Goal: Task Accomplishment & Management: Use online tool/utility

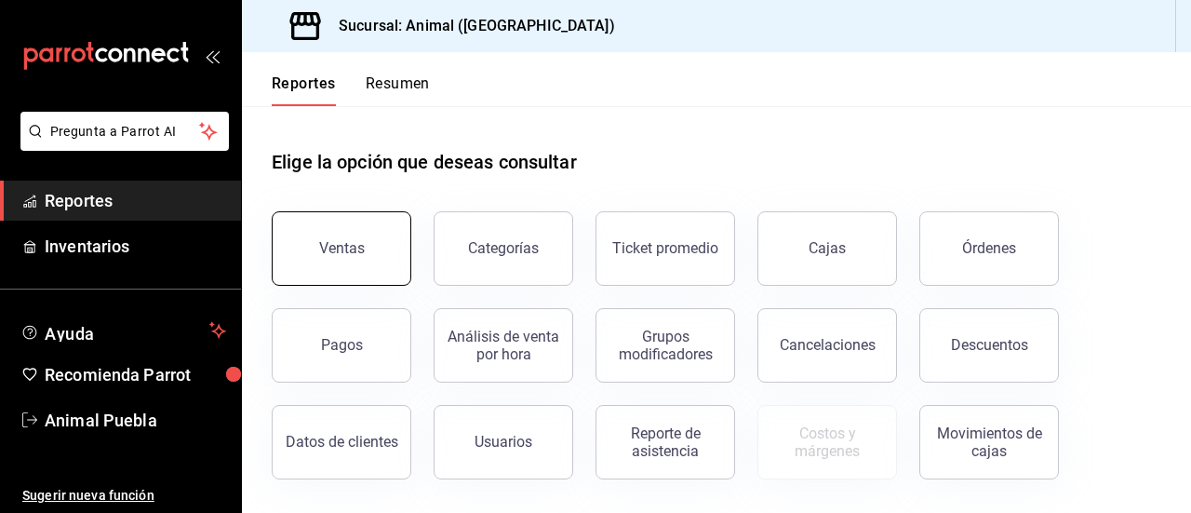
click at [372, 228] on button "Ventas" at bounding box center [342, 248] width 140 height 74
click at [372, 228] on html "Pregunta a Parrot AI Reportes Inventarios Ayuda Recomienda Parrot Animal Puebla…" at bounding box center [595, 256] width 1191 height 513
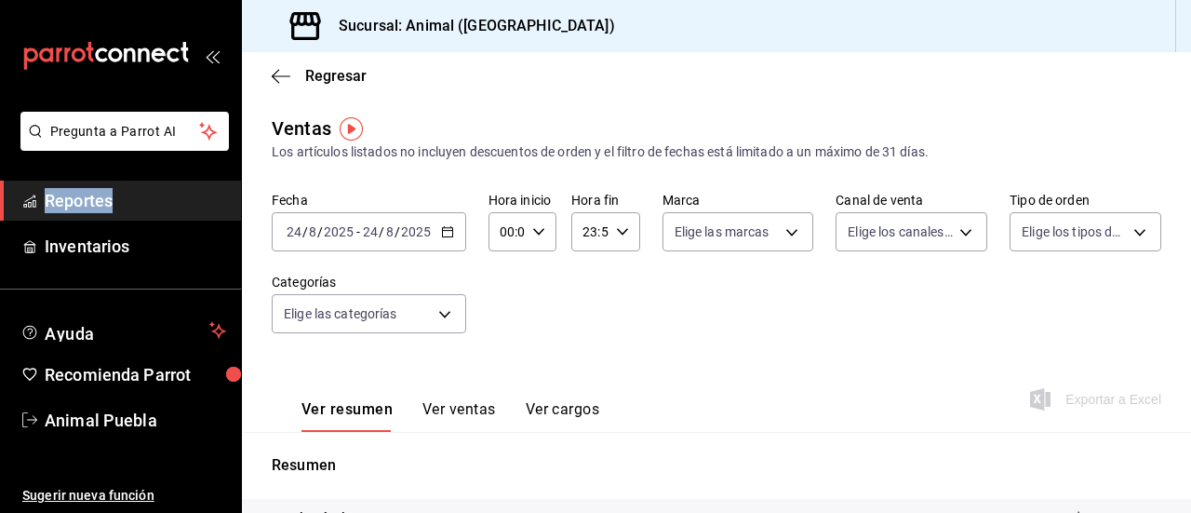
click at [448, 230] on \(Stroke\) "button" at bounding box center [447, 230] width 10 height 1
click at [440, 223] on div "2025-08-24 24 / 8 / 2025 - 2025-08-24 24 / 8 / 2025" at bounding box center [369, 231] width 194 height 39
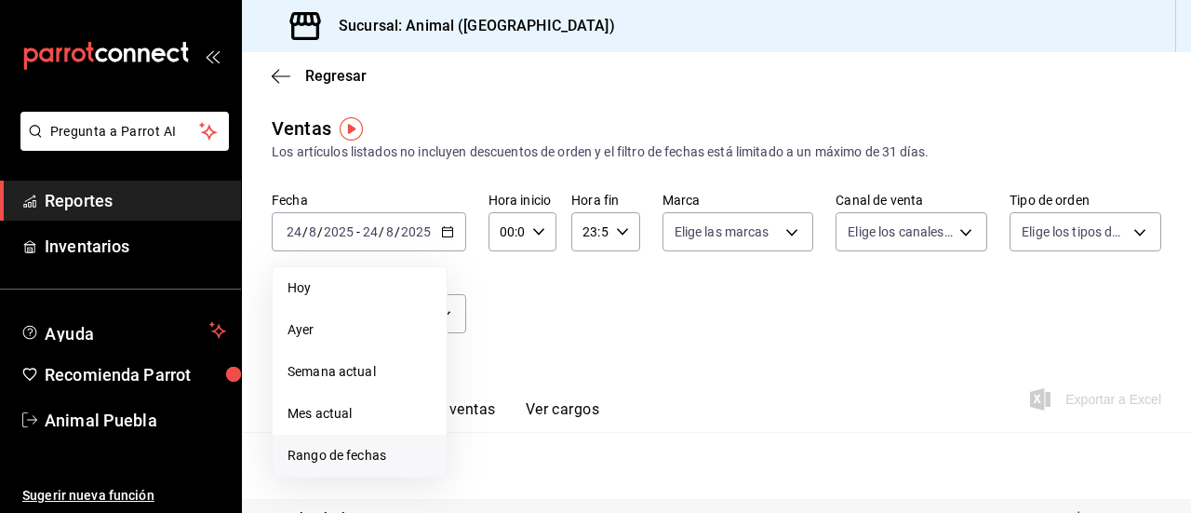
click at [313, 457] on span "Rango de fechas" at bounding box center [359, 456] width 144 height 20
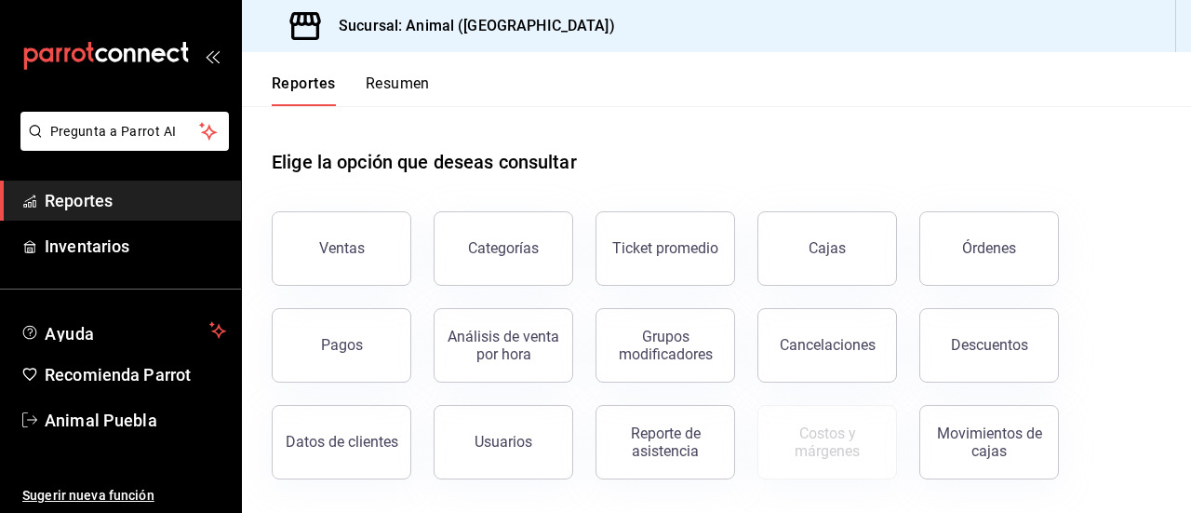
click at [353, 265] on button "Ventas" at bounding box center [342, 248] width 140 height 74
click at [353, 265] on html "Pregunta a Parrot AI Reportes Inventarios Ayuda Recomienda Parrot Animal Puebla…" at bounding box center [595, 256] width 1191 height 513
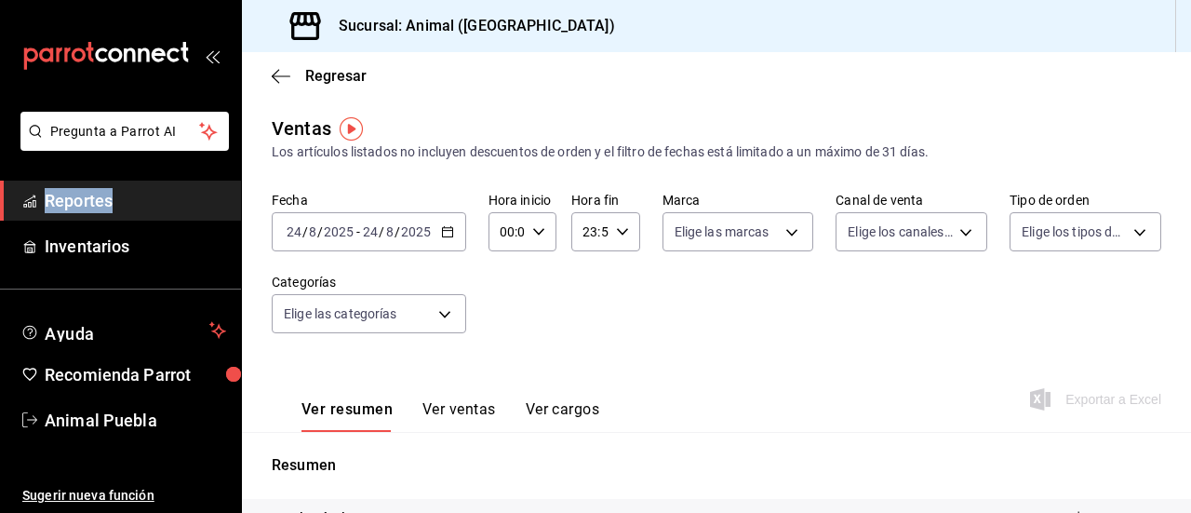
click at [442, 233] on \(Stroke\) "button" at bounding box center [447, 232] width 11 height 10
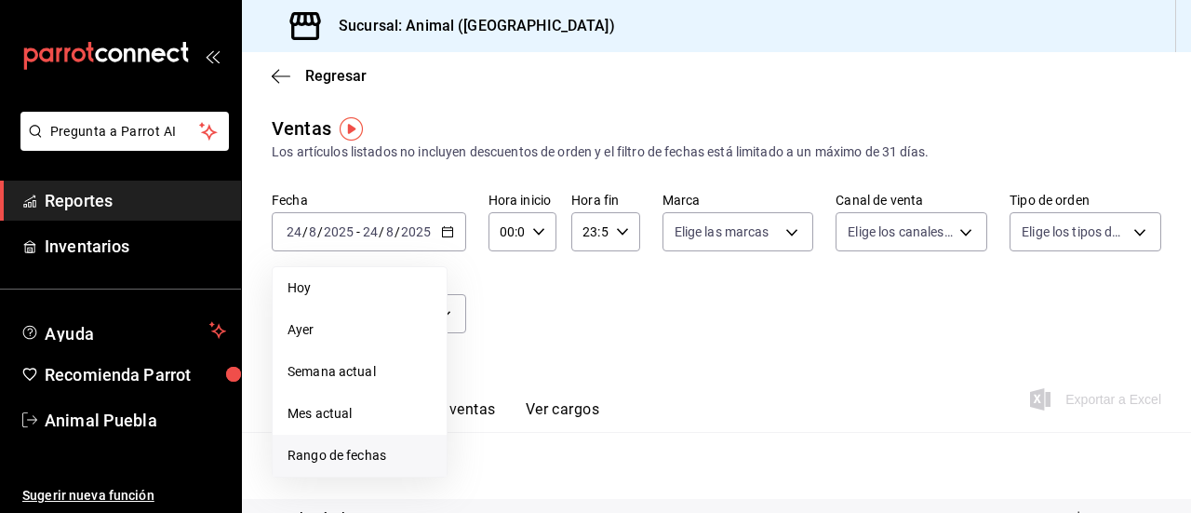
click at [352, 456] on span "Rango de fechas" at bounding box center [359, 456] width 144 height 20
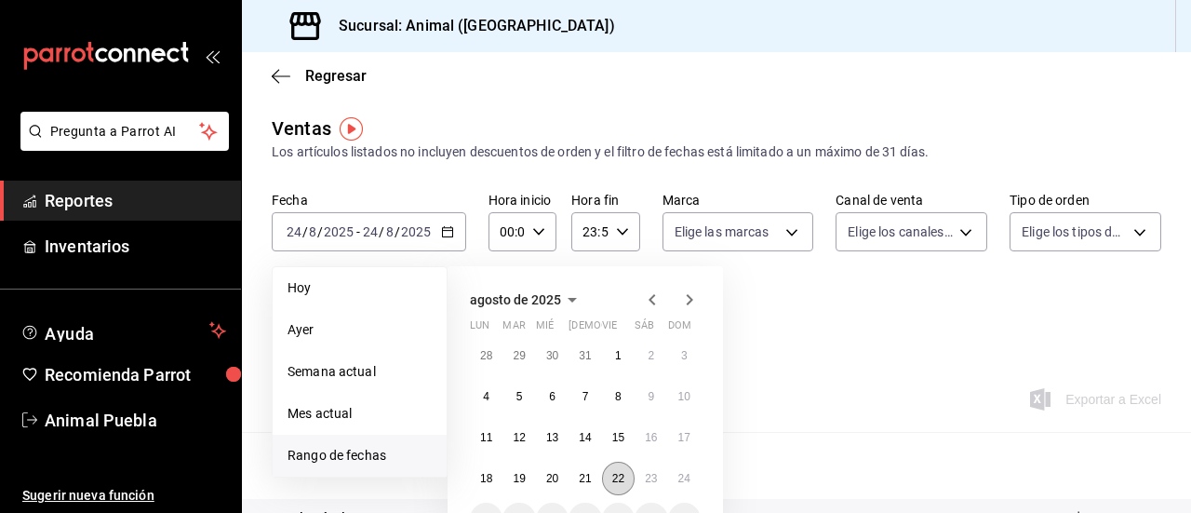
click at [616, 470] on button "22" at bounding box center [618, 477] width 33 height 33
click at [655, 480] on abbr "23" at bounding box center [651, 478] width 12 height 13
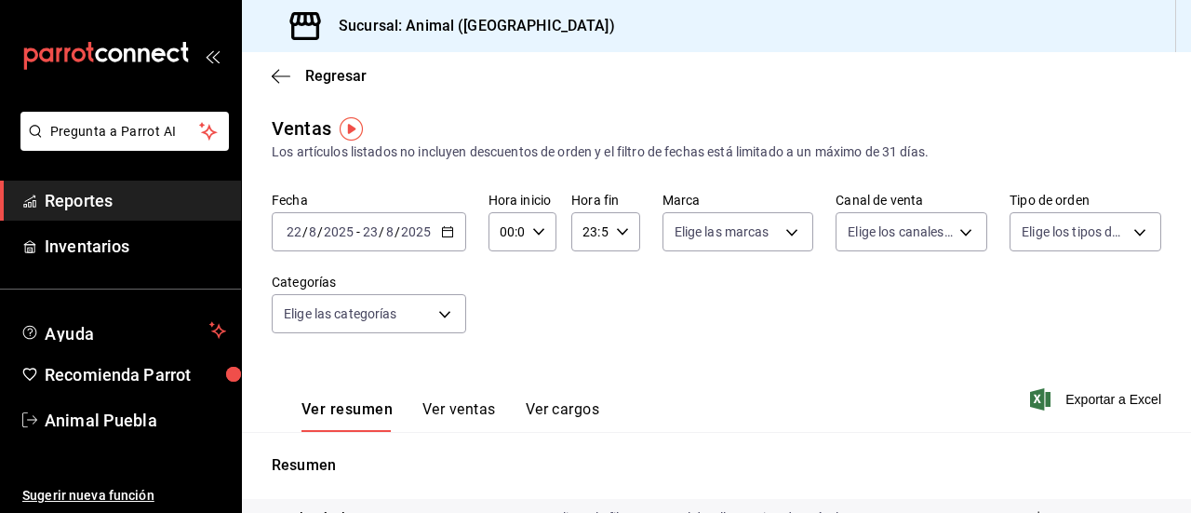
click at [538, 233] on icon "button" at bounding box center [538, 231] width 13 height 13
click at [443, 223] on div at bounding box center [595, 256] width 1191 height 513
click at [443, 223] on div "2025-08-22 22 / 8 / 2025 - 2025-08-23 23 / 8 / 2025" at bounding box center [369, 231] width 194 height 39
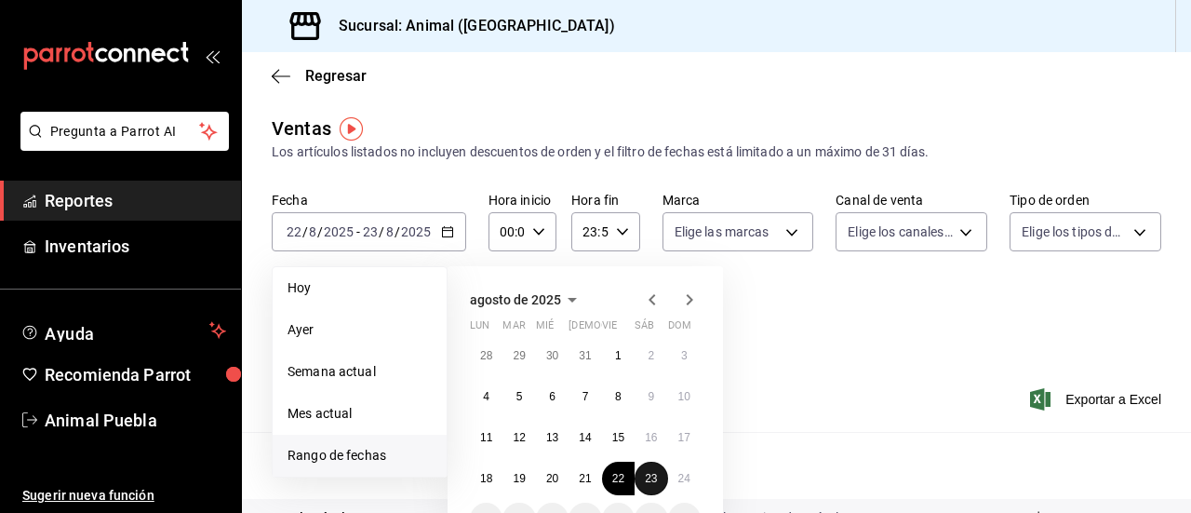
click at [651, 478] on abbr "23" at bounding box center [651, 478] width 12 height 13
click at [676, 479] on button "24" at bounding box center [684, 477] width 33 height 33
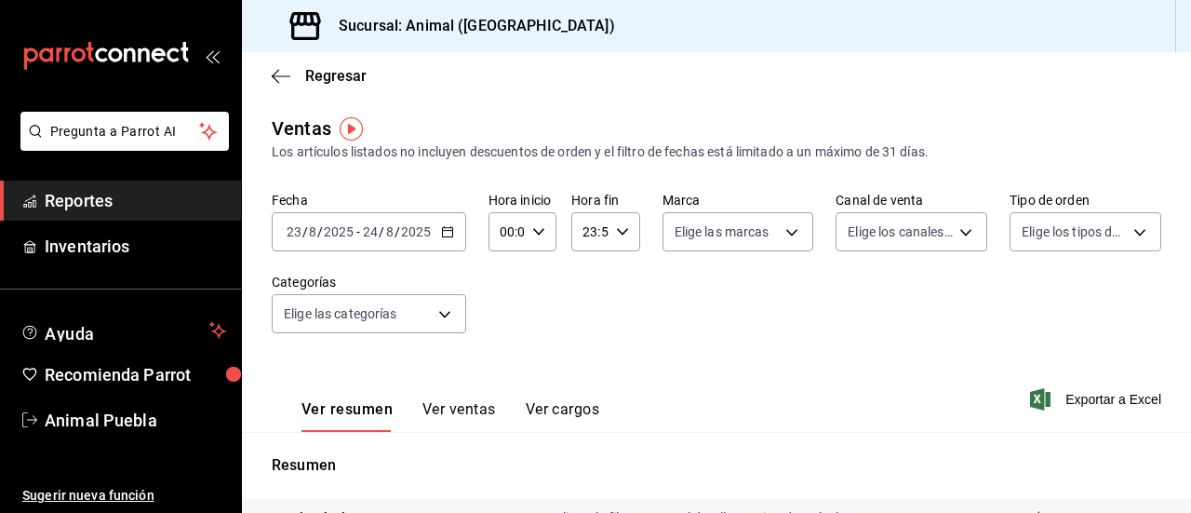
click at [536, 231] on icon "button" at bounding box center [538, 231] width 13 height 13
click at [501, 373] on span "05" at bounding box center [503, 379] width 4 height 15
type input "05:00"
click at [621, 230] on div at bounding box center [595, 256] width 1191 height 513
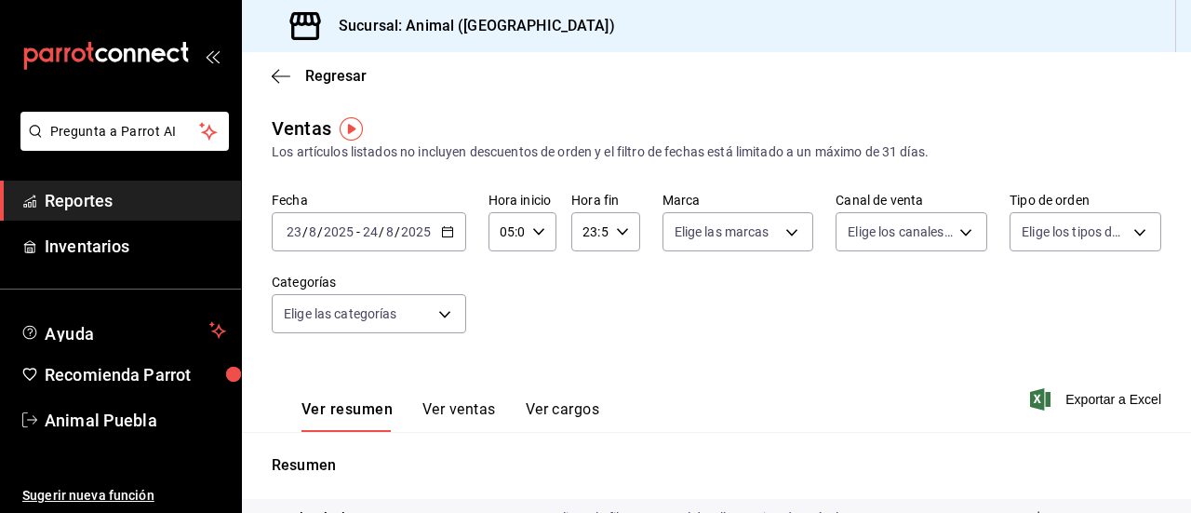
click at [621, 230] on \(Stroke\) "button" at bounding box center [621, 231] width 11 height 7
click at [587, 300] on span "04" at bounding box center [585, 302] width 4 height 15
click at [618, 284] on span "00" at bounding box center [619, 279] width 4 height 15
type input "04:00"
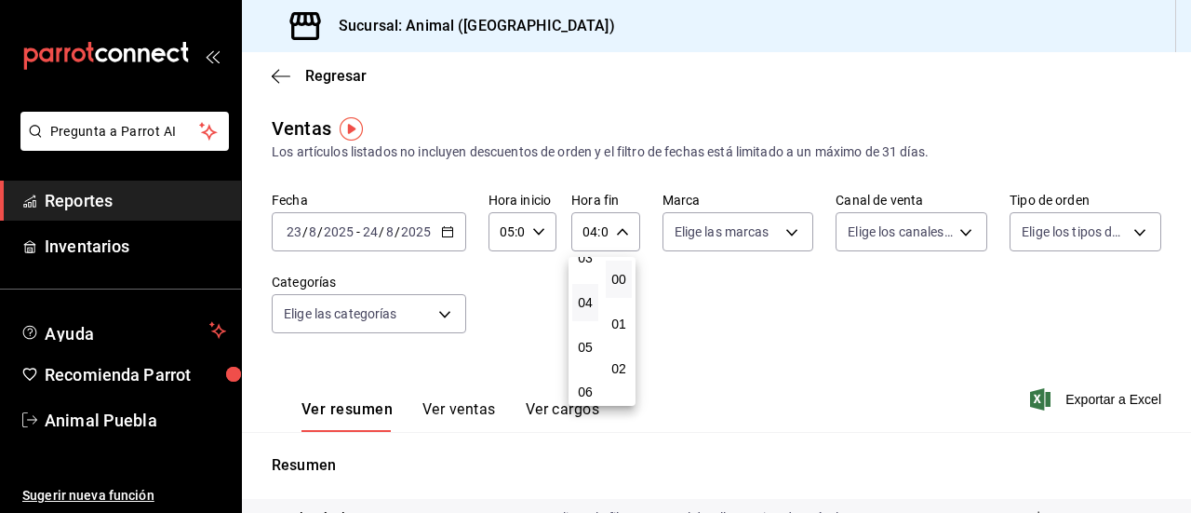
click at [786, 240] on div at bounding box center [595, 256] width 1191 height 513
click at [786, 240] on body "Pregunta a Parrot AI Reportes Inventarios Ayuda Recomienda Parrot Animal Puebla…" at bounding box center [595, 256] width 1191 height 513
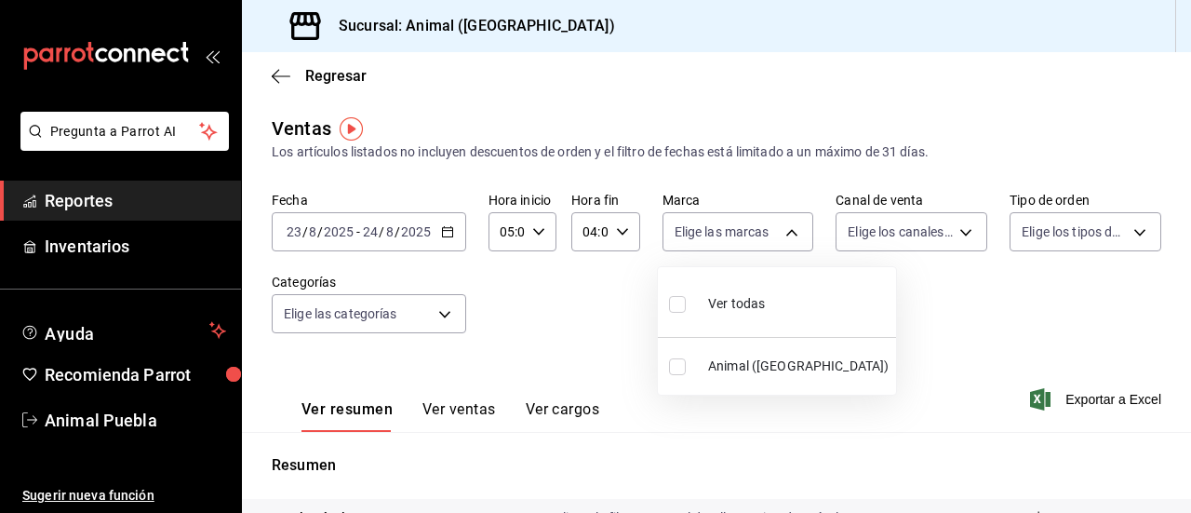
click at [678, 303] on input "checkbox" at bounding box center [677, 304] width 17 height 17
checkbox input "true"
type input "96838179-8fbb-4073-aae3-1789726318c8"
checkbox input "true"
click at [955, 230] on div at bounding box center [595, 256] width 1191 height 513
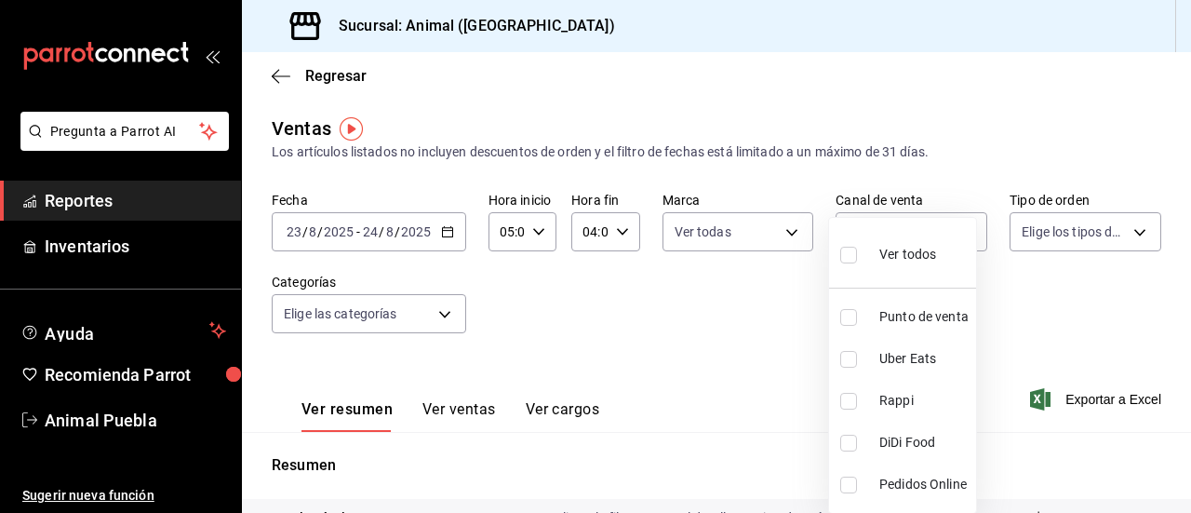
click at [955, 230] on body "Pregunta a Parrot AI Reportes Inventarios Ayuda Recomienda Parrot Animal Puebla…" at bounding box center [595, 256] width 1191 height 513
click at [851, 250] on input "checkbox" at bounding box center [848, 254] width 17 height 17
checkbox input "true"
type input "PARROT,UBER_EATS,RAPPI,DIDI_FOOD,ONLINE"
checkbox input "true"
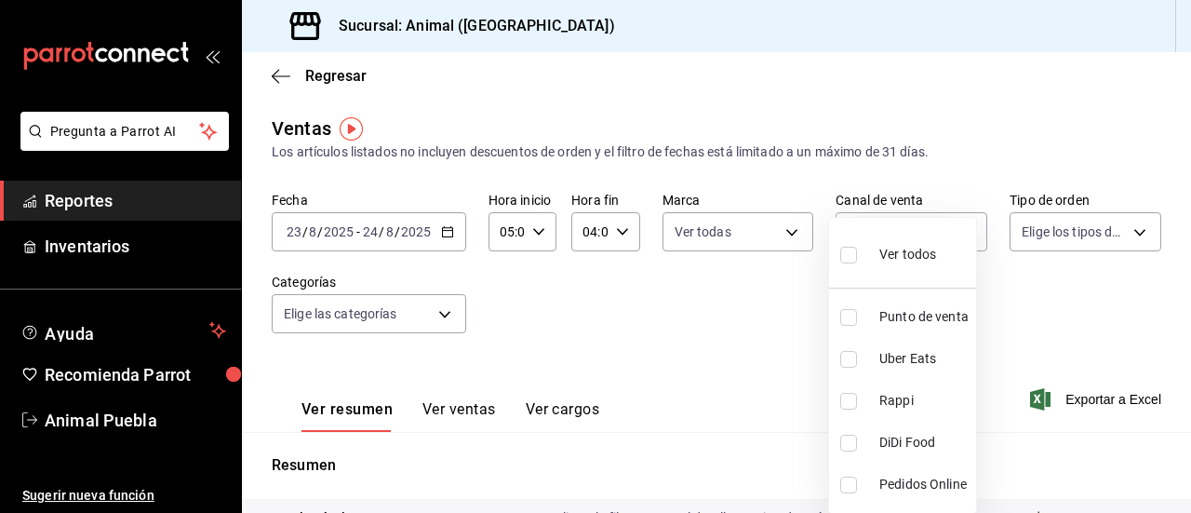
checkbox input "true"
click at [1129, 221] on div at bounding box center [595, 256] width 1191 height 513
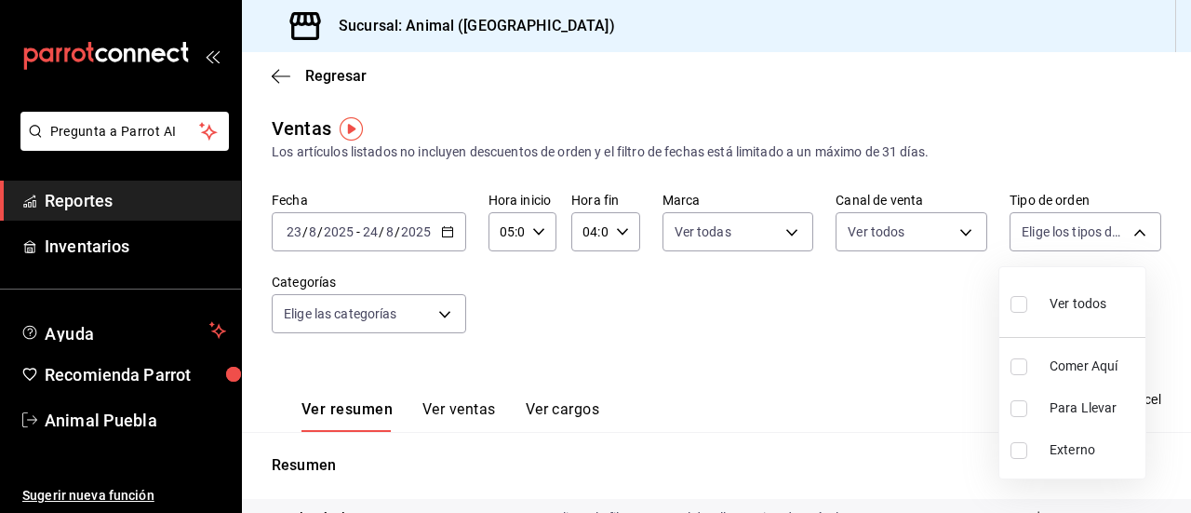
click at [1129, 221] on body "Pregunta a Parrot AI Reportes Inventarios Ayuda Recomienda Parrot Animal Puebla…" at bounding box center [595, 256] width 1191 height 513
click at [1018, 306] on input "checkbox" at bounding box center [1018, 304] width 17 height 17
checkbox input "true"
type input "89cc3392-1a89-49ed-91c4-e66ea58282e1,025cf6ae-25b7-4698-bb98-3d77af74a196,EXTER…"
checkbox input "true"
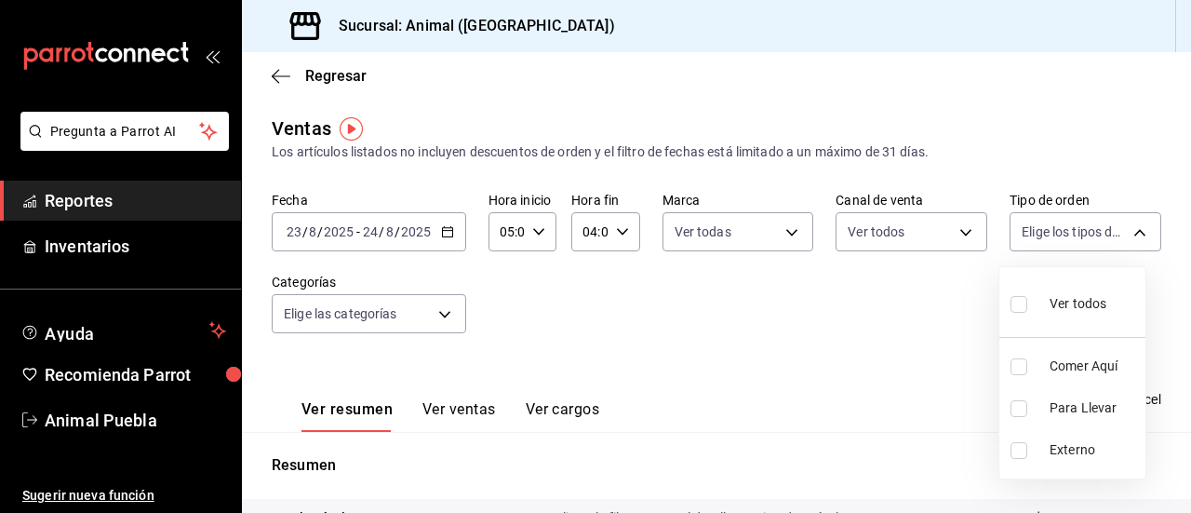
checkbox input "true"
click at [446, 309] on div at bounding box center [595, 256] width 1191 height 513
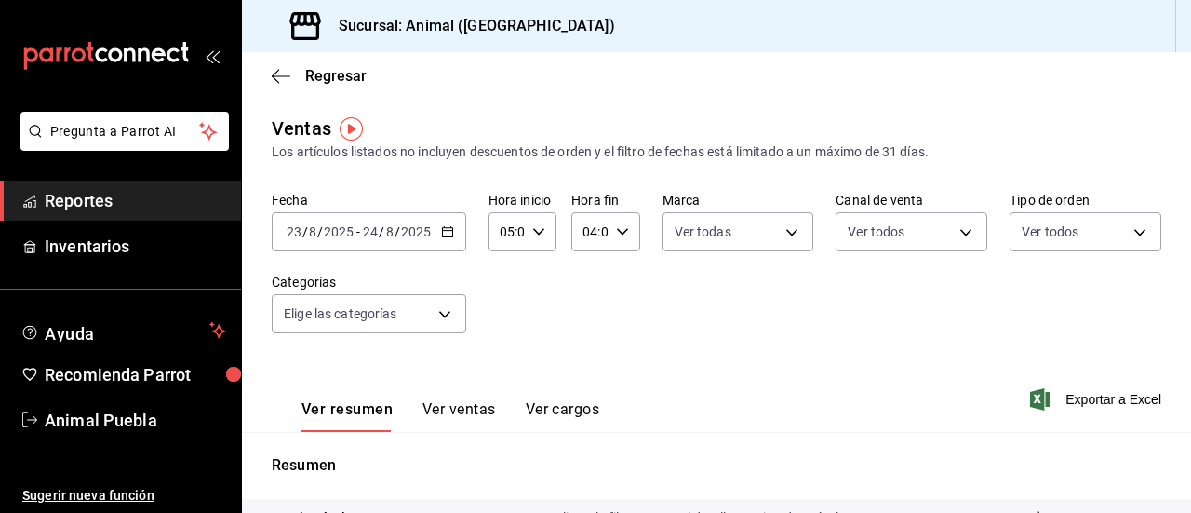
click at [446, 309] on body "Pregunta a Parrot AI Reportes Inventarios Ayuda Recomienda Parrot Animal Puebla…" at bounding box center [595, 256] width 1191 height 513
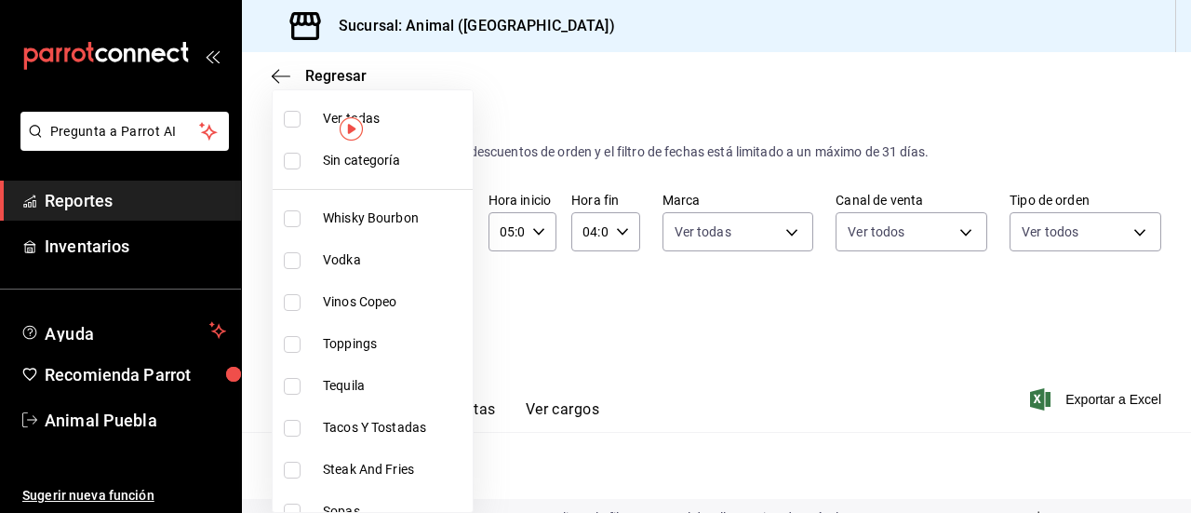
click at [298, 124] on input "checkbox" at bounding box center [292, 119] width 17 height 17
checkbox input "true"
type input "696422f3-042f-4992-a796-20cec1d2addd,ab2f2cdd-2d2d-455a-bd59-969ed93fbee5,5744a…"
checkbox input "true"
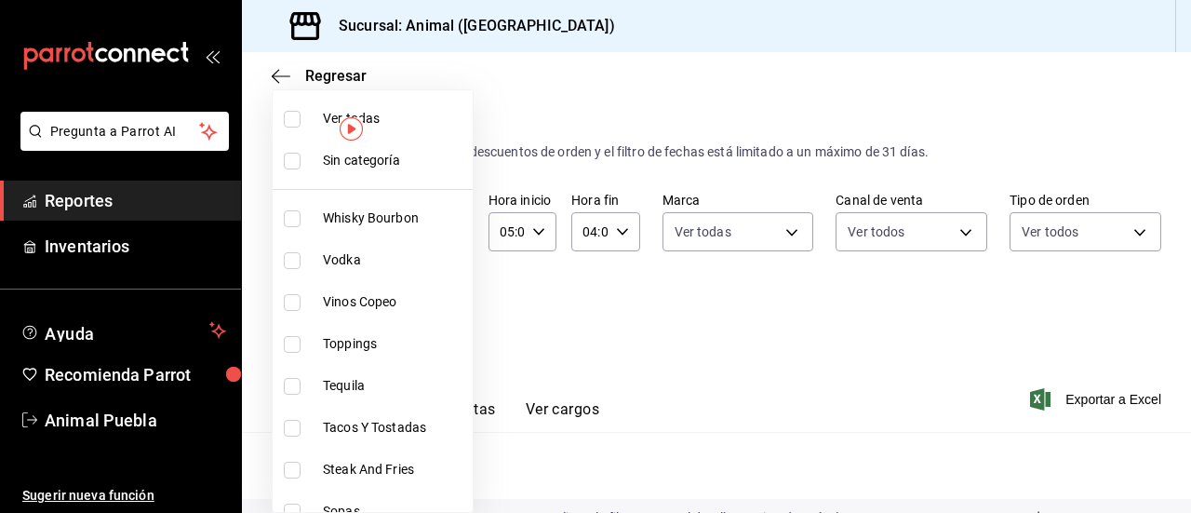
checkbox input "true"
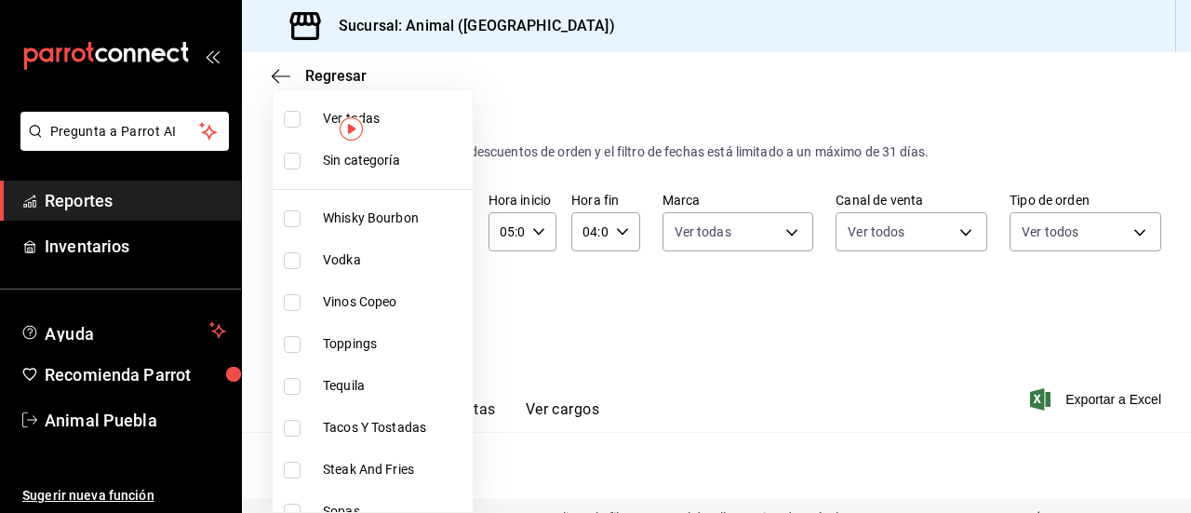
checkbox input "true"
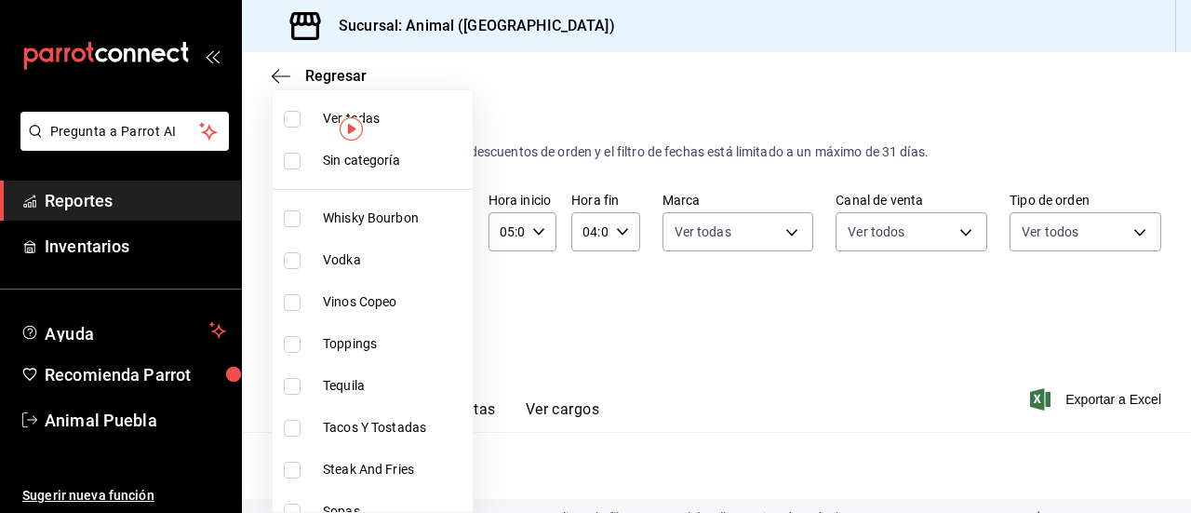
checkbox input "true"
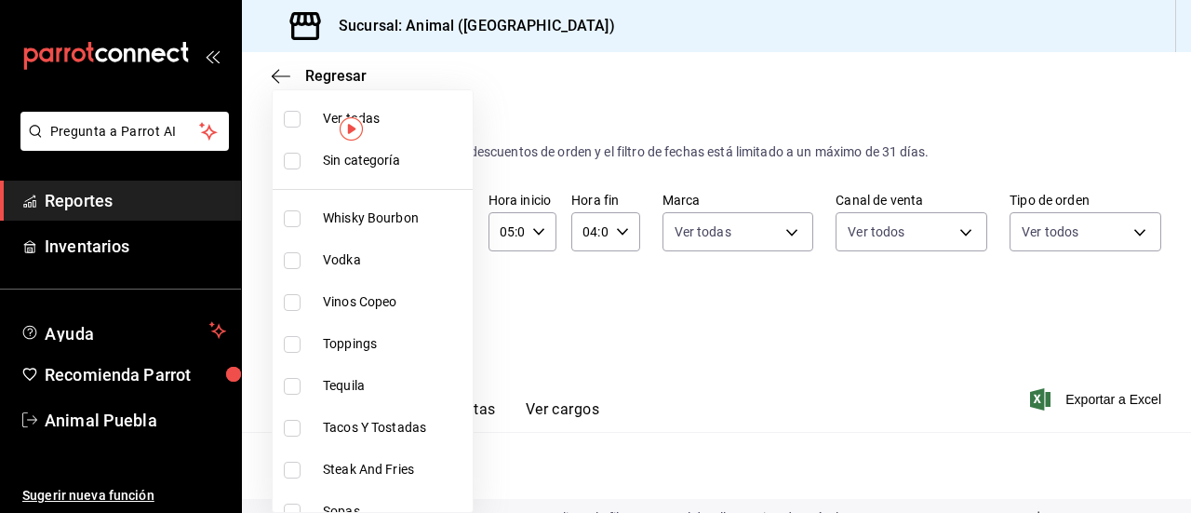
checkbox input "true"
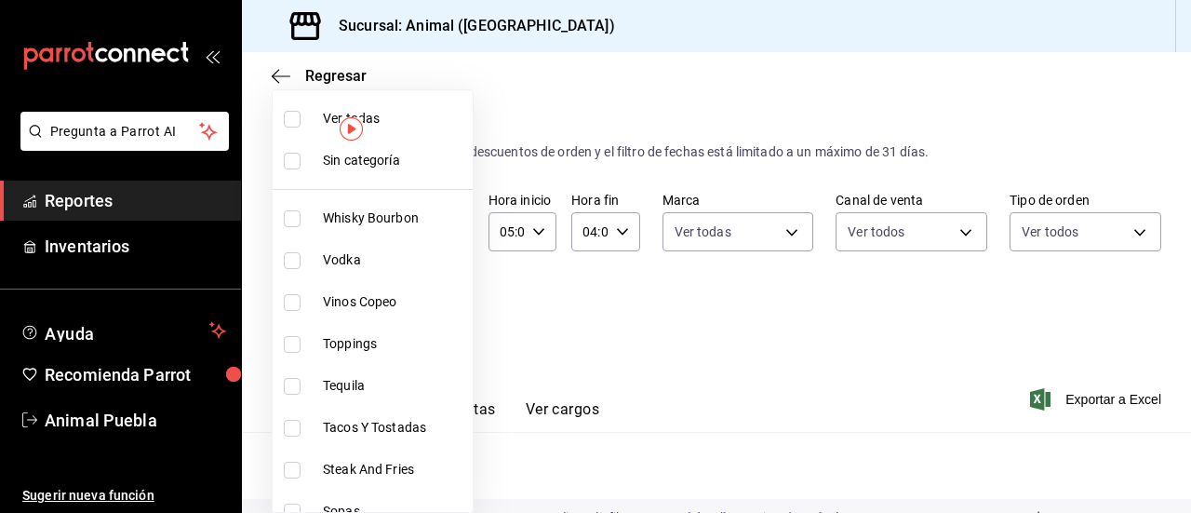
checkbox input "true"
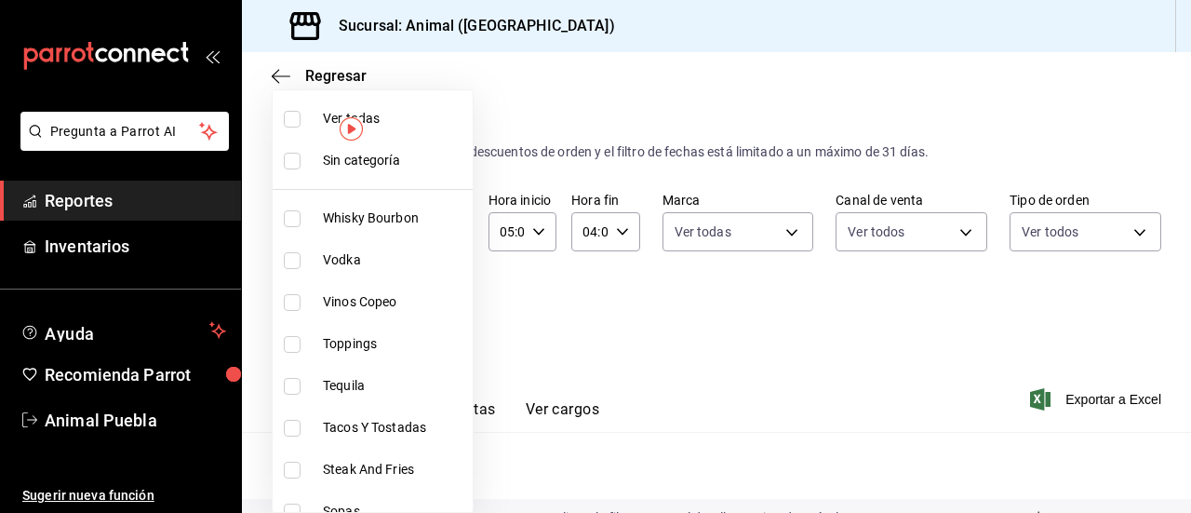
checkbox input "true"
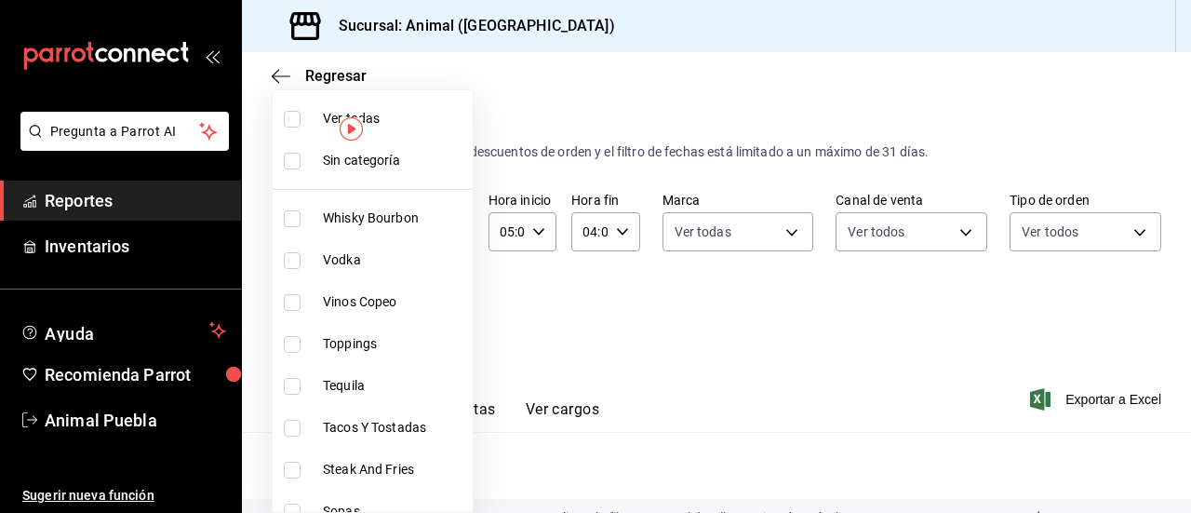
checkbox input "true"
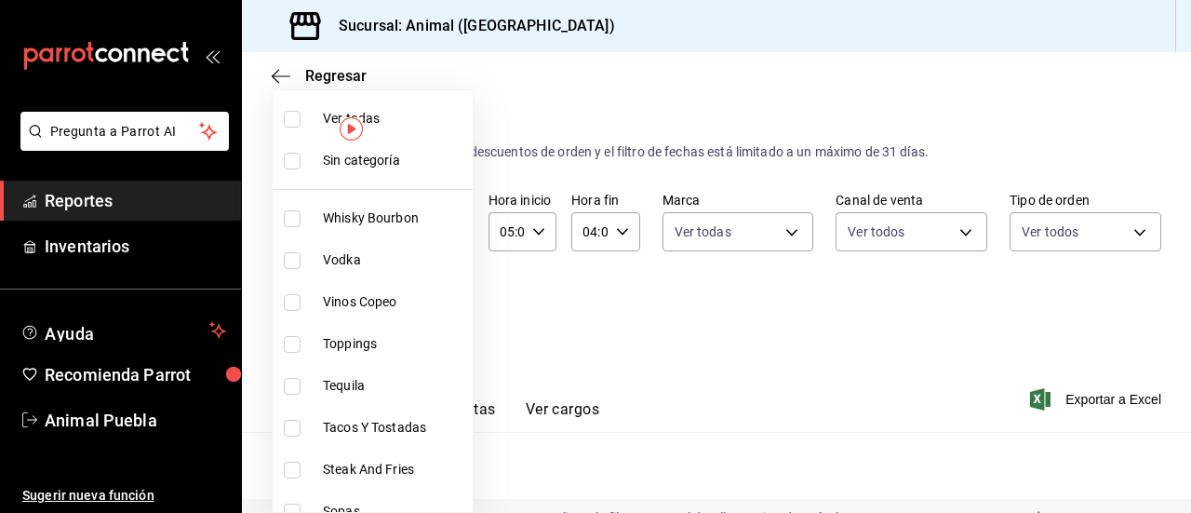
checkbox input "true"
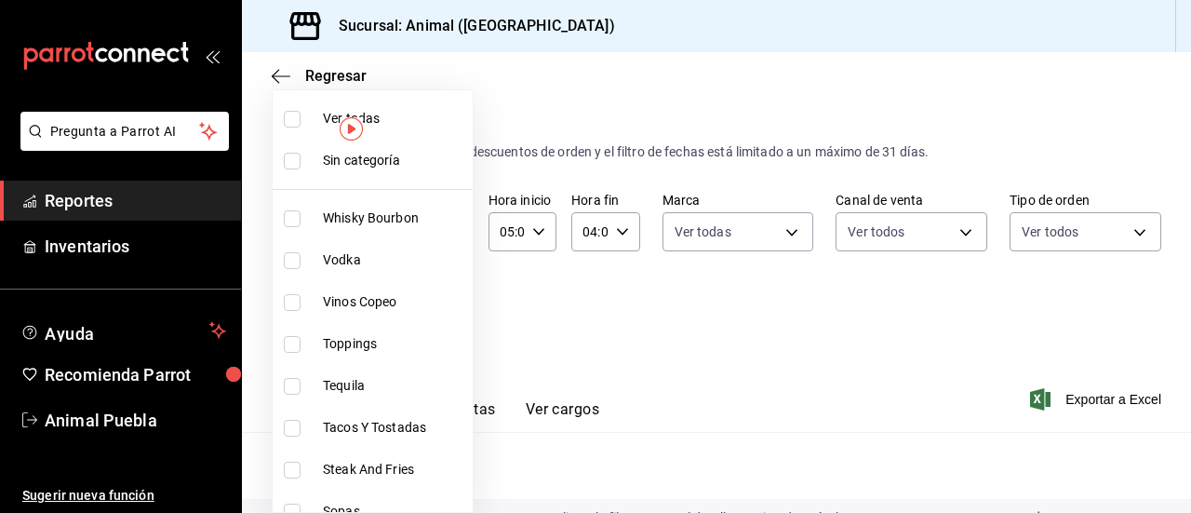
checkbox input "true"
click at [289, 156] on input "checkbox" at bounding box center [292, 161] width 17 height 17
checkbox input "true"
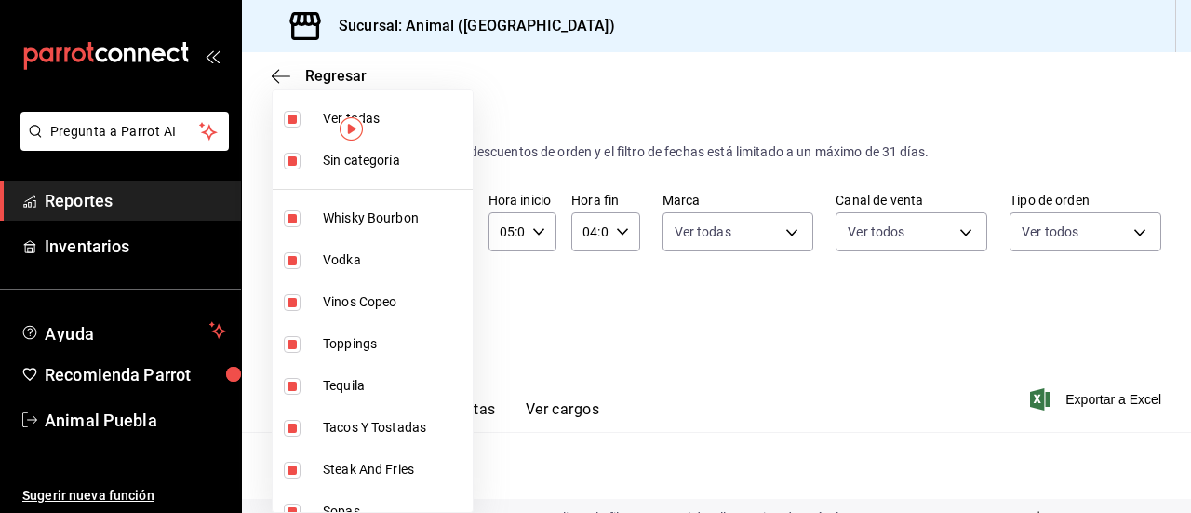
click at [554, 326] on div at bounding box center [595, 256] width 1191 height 513
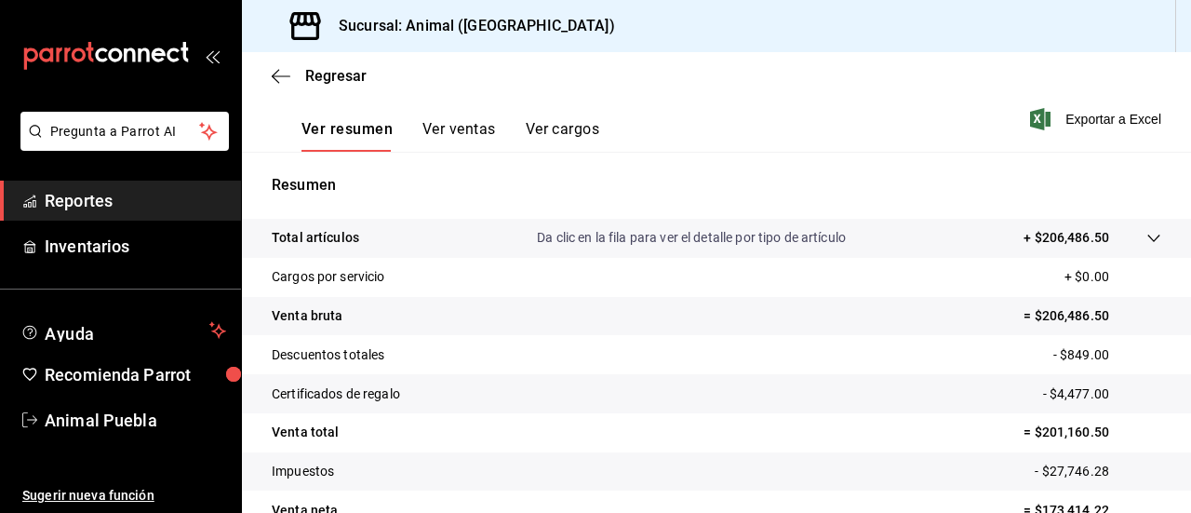
scroll to position [248, 0]
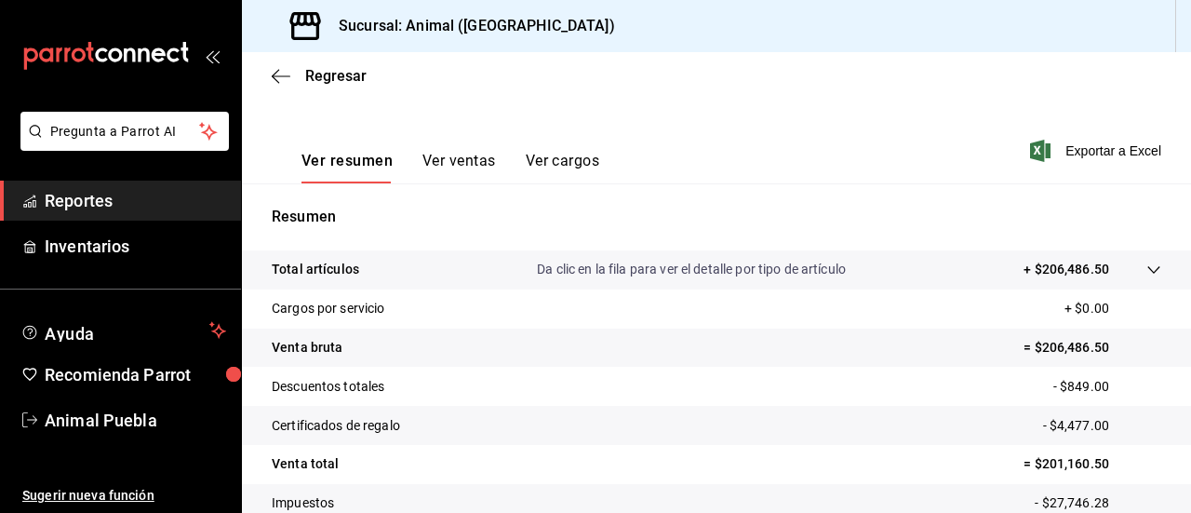
click at [1146, 269] on icon at bounding box center [1153, 269] width 15 height 15
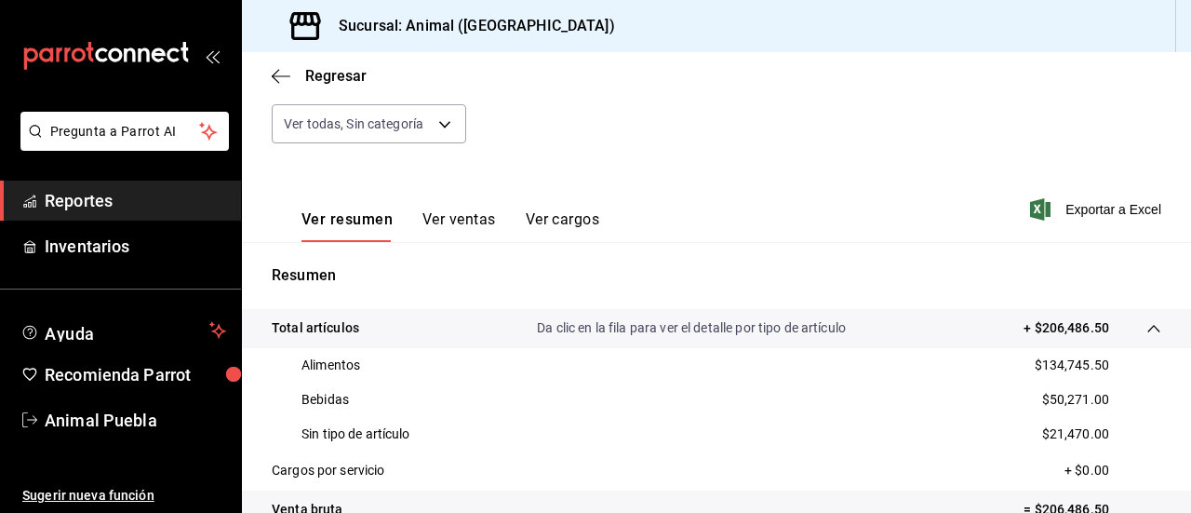
scroll to position [108, 0]
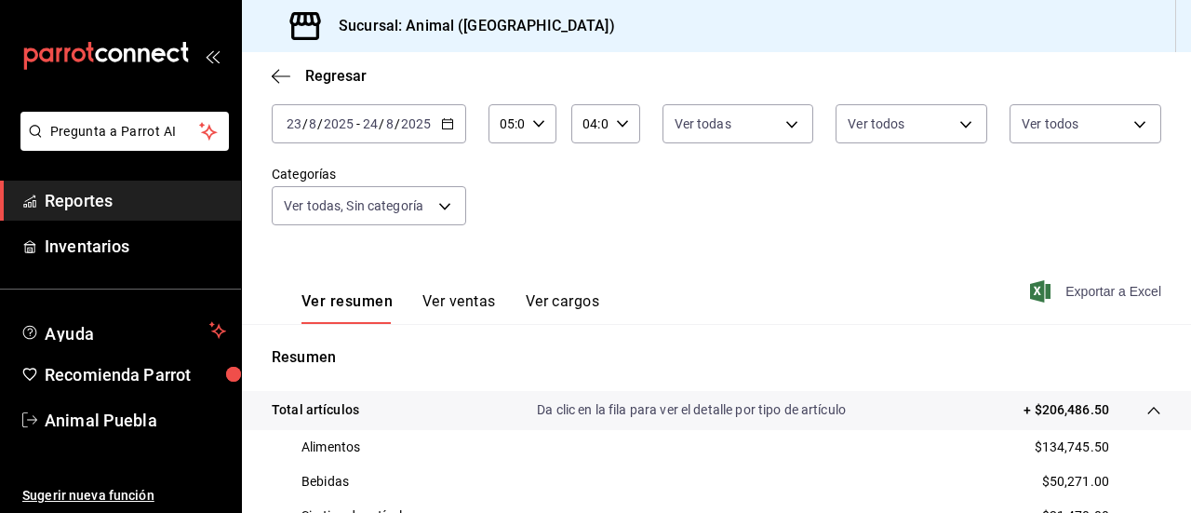
click at [1058, 289] on span "Exportar a Excel" at bounding box center [1096, 291] width 127 height 22
click at [1058, 289] on div "Exportar a Excel" at bounding box center [1096, 291] width 127 height 22
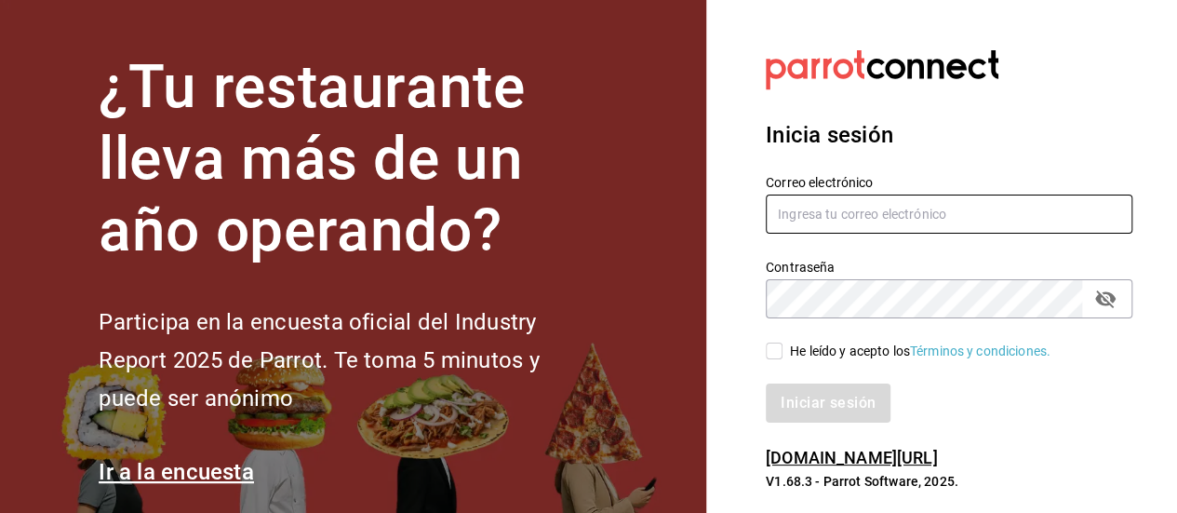
type input "[EMAIL_ADDRESS][DOMAIN_NAME]"
click at [771, 348] on input "He leído y acepto los Términos y condiciones." at bounding box center [773, 350] width 17 height 17
checkbox input "true"
